Goal: Transaction & Acquisition: Subscribe to service/newsletter

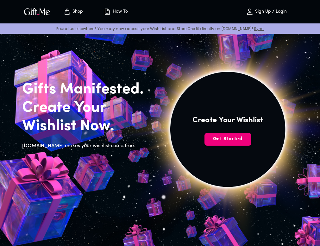
click at [232, 140] on span "Get Started" at bounding box center [228, 139] width 47 height 7
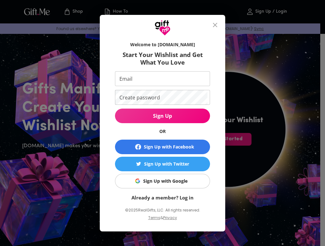
click at [146, 79] on input "Email" at bounding box center [161, 78] width 92 height 15
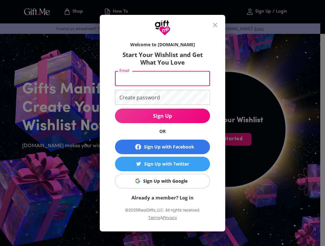
type input "[EMAIL_ADDRESS][DOMAIN_NAME]"
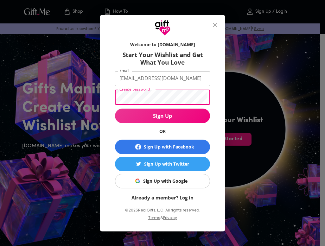
click at [115, 109] on button "Sign Up" at bounding box center [162, 116] width 95 height 15
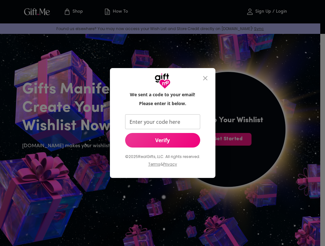
click at [177, 122] on input "Enter your code here" at bounding box center [161, 121] width 73 height 15
type input "560765"
click at [149, 152] on div "© 2025 RealGifts, LLC. All rights reserved. Terms & Privacy" at bounding box center [162, 160] width 75 height 25
click at [157, 140] on span "Verify" at bounding box center [162, 140] width 75 height 7
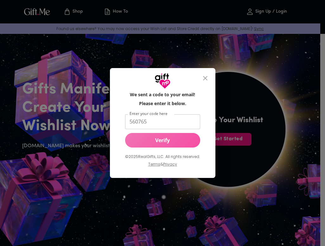
click at [167, 140] on span "Verify" at bounding box center [162, 140] width 75 height 7
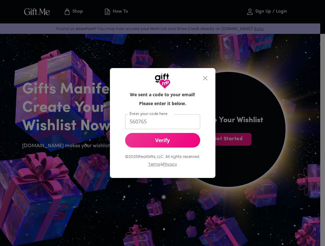
click at [161, 142] on span "Verify" at bounding box center [162, 140] width 75 height 7
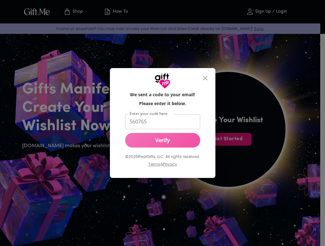
click at [161, 142] on span "Verify" at bounding box center [162, 140] width 75 height 7
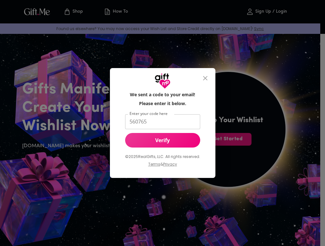
drag, startPoint x: 161, startPoint y: 142, endPoint x: 132, endPoint y: 48, distance: 98.0
click at [152, 108] on div "We sent a code to your email! Please enter it below. Enter your code here 56076…" at bounding box center [162, 132] width 85 height 81
click at [203, 77] on icon "close" at bounding box center [205, 78] width 8 height 8
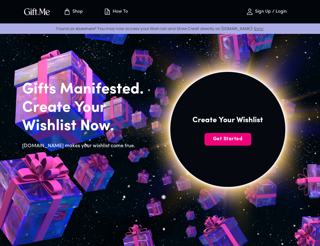
click at [234, 140] on span "Get Started" at bounding box center [228, 139] width 47 height 7
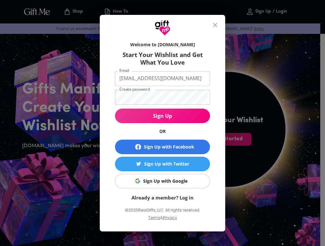
click at [170, 117] on span "Sign Up" at bounding box center [162, 115] width 95 height 7
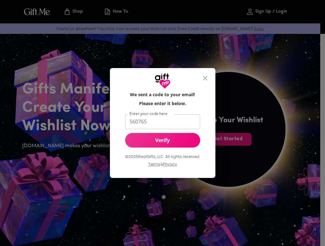
click at [170, 125] on input "560765" at bounding box center [161, 121] width 73 height 15
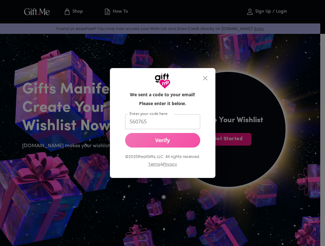
click at [164, 143] on span "Verify" at bounding box center [162, 140] width 75 height 7
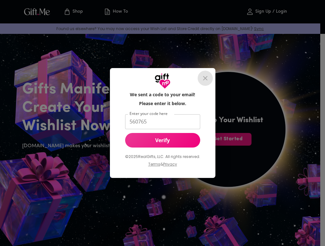
click at [205, 76] on icon "close" at bounding box center [205, 78] width 8 height 8
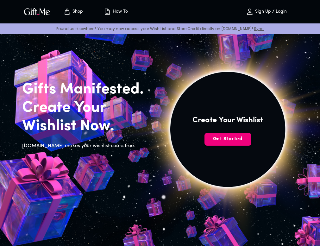
click at [226, 137] on span "Get Started" at bounding box center [228, 139] width 47 height 7
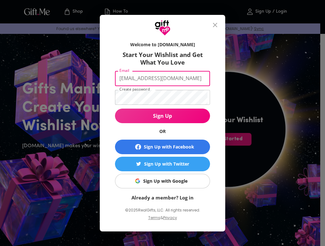
click at [174, 76] on input "[EMAIL_ADDRESS][DOMAIN_NAME]" at bounding box center [161, 78] width 92 height 15
drag, startPoint x: 180, startPoint y: 77, endPoint x: 107, endPoint y: 75, distance: 72.9
click at [107, 75] on div "Welcome to Gift.me Start Your Wishlist and Get What You Love Email willbyersofc…" at bounding box center [162, 134] width 125 height 196
type input "davihftf@gmail.com"
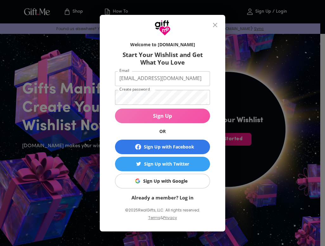
click at [159, 117] on span "Sign Up" at bounding box center [162, 115] width 95 height 7
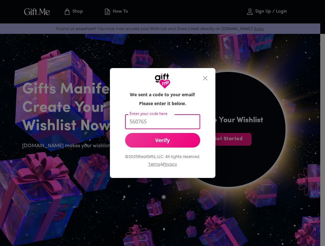
drag, startPoint x: 187, startPoint y: 122, endPoint x: 108, endPoint y: 124, distance: 78.6
click at [110, 124] on div "We sent a code to your email! Please enter it below. Enter your code here 56076…" at bounding box center [162, 133] width 105 height 89
type input "863198"
click at [178, 143] on span "Verify" at bounding box center [162, 140] width 75 height 7
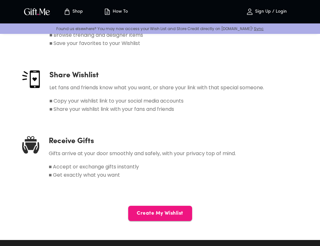
scroll to position [348, 0]
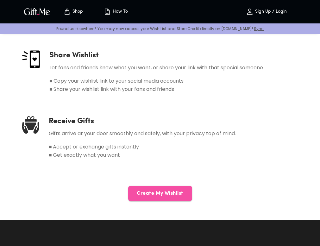
click at [155, 189] on button "Create My Wishlist" at bounding box center [160, 193] width 64 height 15
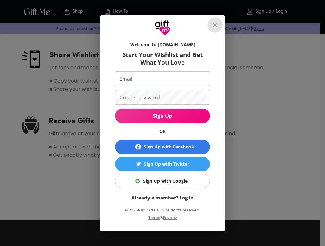
click at [219, 19] on button "close" at bounding box center [214, 24] width 15 height 15
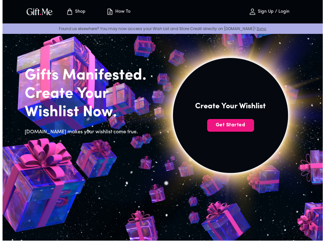
scroll to position [0, 0]
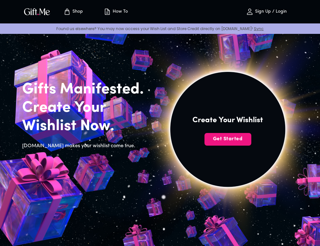
click at [117, 9] on span "How To" at bounding box center [115, 12] width 35 height 8
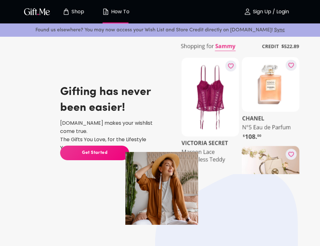
click at [111, 153] on span "Get Started" at bounding box center [94, 152] width 69 height 7
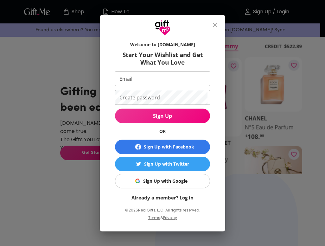
click at [178, 181] on div "Sign Up with Google" at bounding box center [165, 181] width 44 height 7
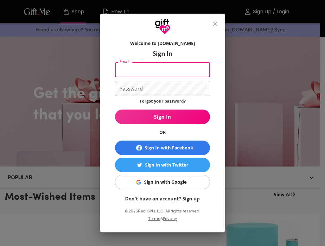
click at [153, 77] on input "Email" at bounding box center [161, 69] width 92 height 15
type input "[EMAIL_ADDRESS][DOMAIN_NAME]"
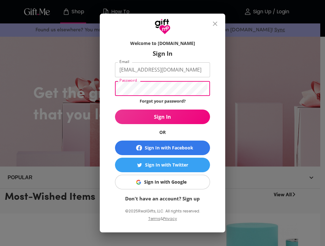
click at [115, 110] on button "Sign In" at bounding box center [162, 117] width 95 height 15
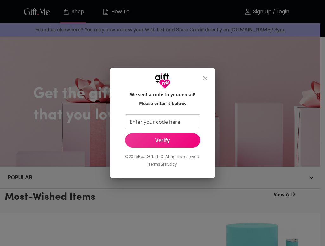
click at [167, 120] on input "Enter your code here" at bounding box center [161, 121] width 73 height 15
type input "434847"
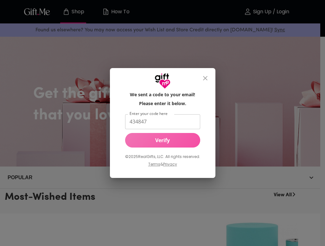
click at [170, 143] on span "Verify" at bounding box center [162, 140] width 75 height 7
